Goal: Information Seeking & Learning: Compare options

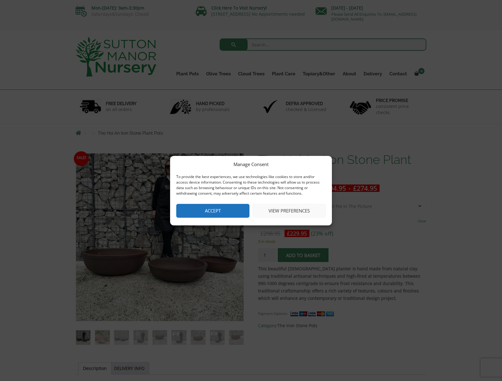
drag, startPoint x: 231, startPoint y: 214, endPoint x: 343, endPoint y: 231, distance: 114.2
click at [231, 214] on button "Accept" at bounding box center [212, 211] width 73 height 14
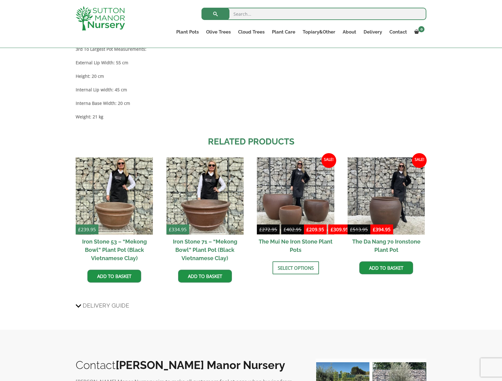
scroll to position [554, 0]
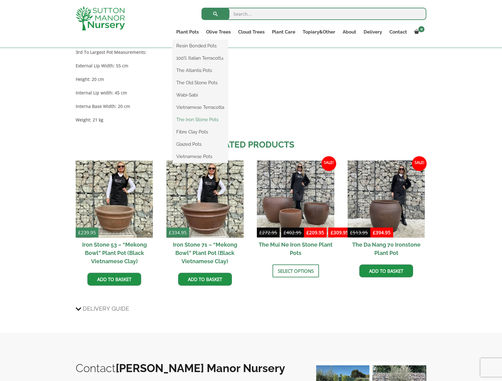
click at [186, 121] on link "The Iron Stone Pots" at bounding box center [200, 119] width 55 height 9
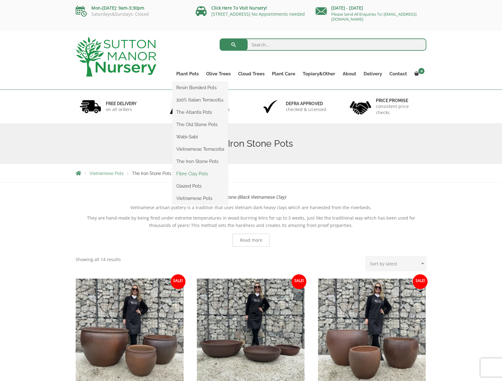
click at [189, 173] on link "Fibre Clay Pots" at bounding box center [200, 173] width 55 height 9
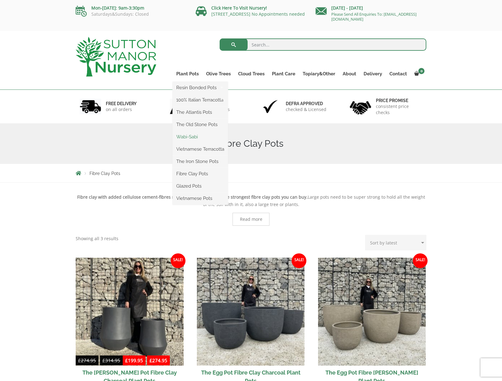
click at [191, 137] on link "Wabi-Sabi" at bounding box center [200, 136] width 55 height 9
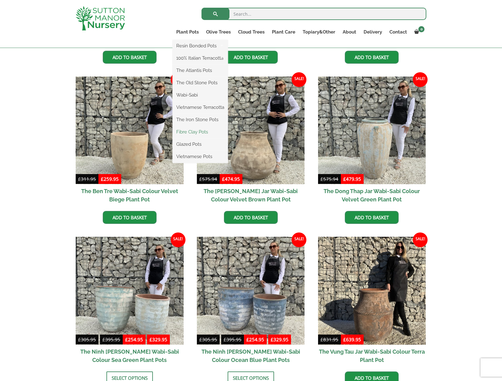
scroll to position [287, 0]
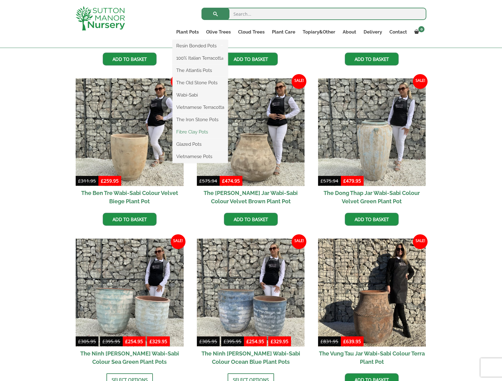
click at [199, 131] on link "Fibre Clay Pots" at bounding box center [200, 131] width 55 height 9
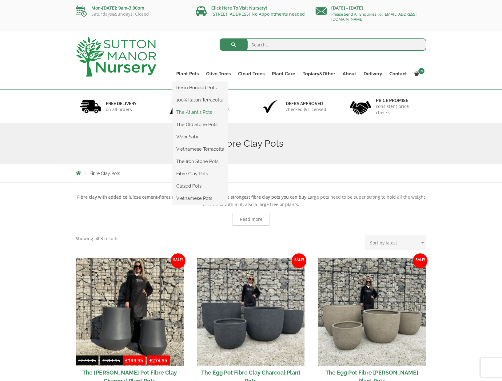
click at [200, 113] on link "The Atlantis Pots" at bounding box center [200, 112] width 55 height 9
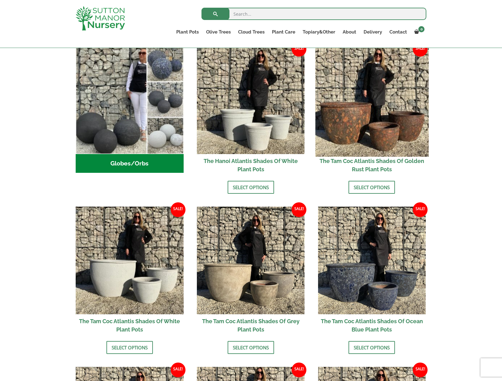
scroll to position [211, 0]
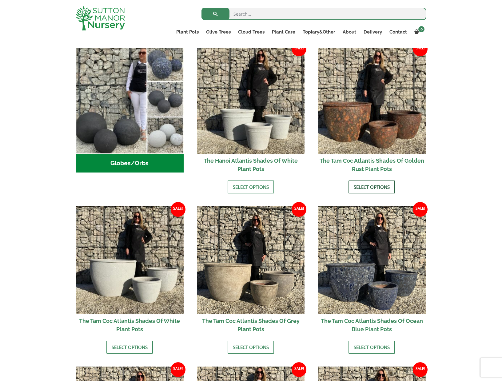
click at [372, 187] on link "Select options" at bounding box center [371, 187] width 46 height 13
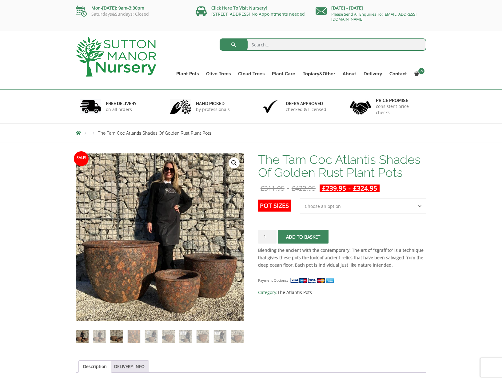
click at [115, 338] on img at bounding box center [116, 336] width 13 height 13
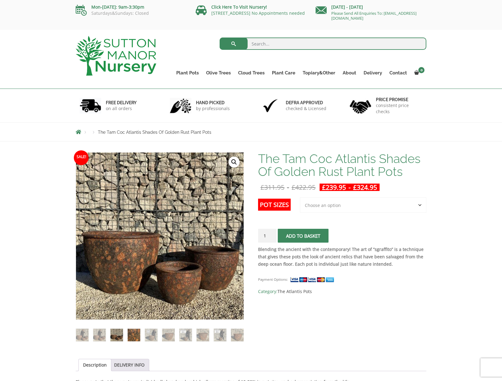
scroll to position [0, 0]
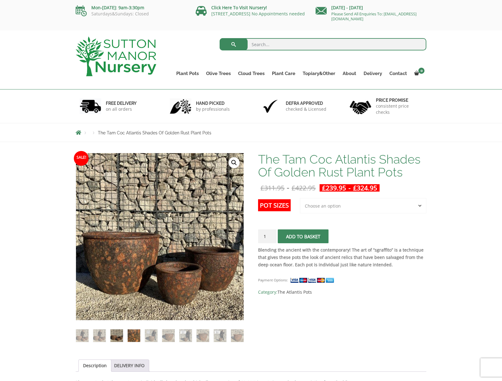
click at [134, 337] on img at bounding box center [134, 335] width 13 height 13
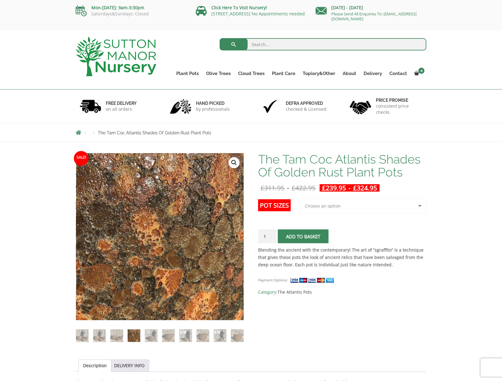
scroll to position [0, 0]
click at [153, 339] on img at bounding box center [151, 335] width 13 height 13
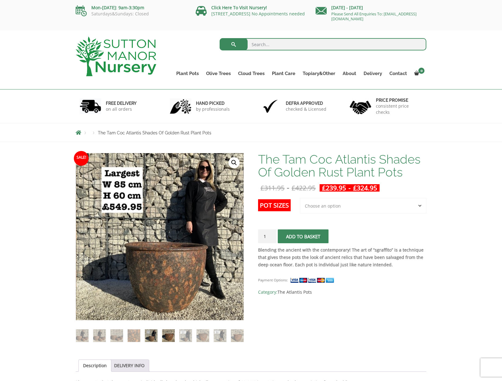
click at [168, 337] on img at bounding box center [168, 335] width 13 height 13
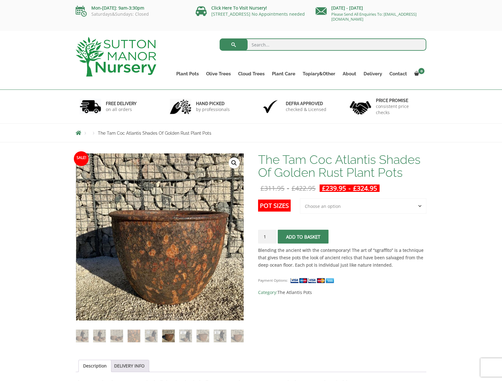
scroll to position [0, 0]
click at [254, 113] on link "Ligustrum Pom Poms" at bounding box center [264, 112] width 60 height 9
